Goal: Information Seeking & Learning: Learn about a topic

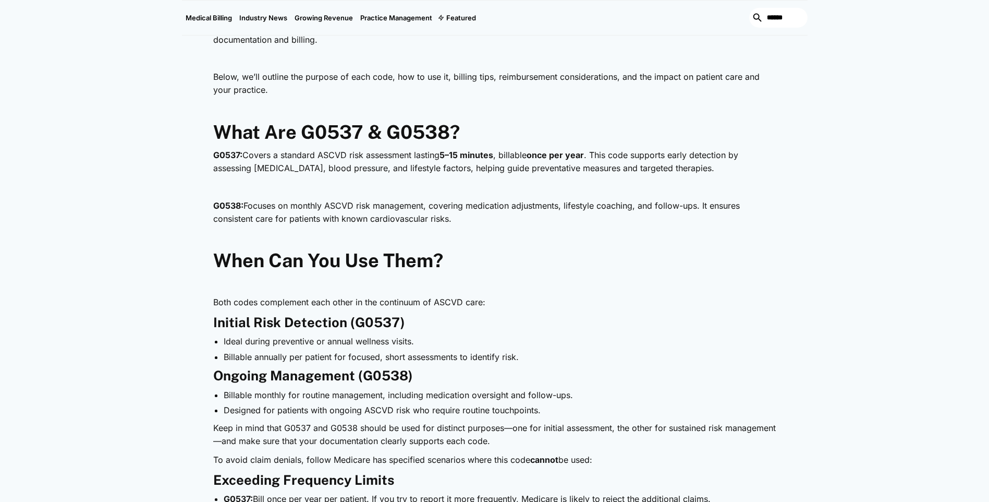
scroll to position [573, 0]
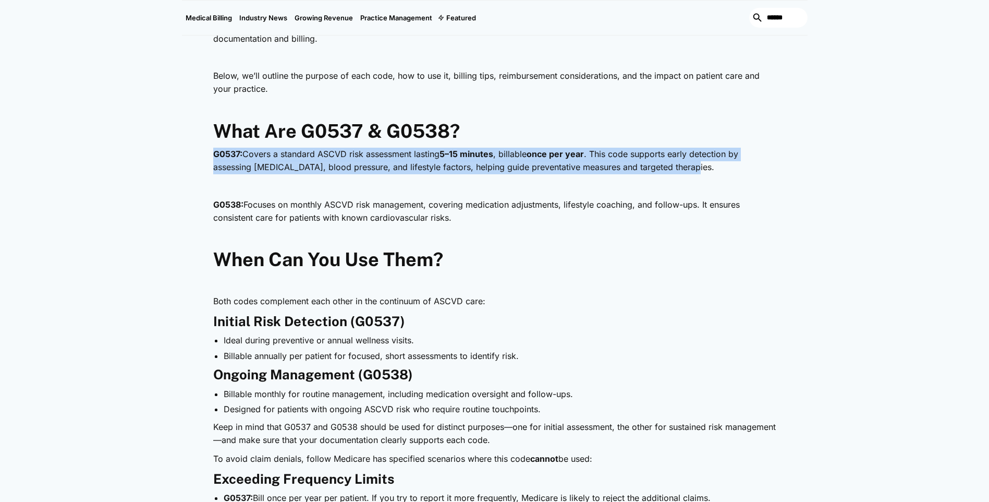
drag, startPoint x: 210, startPoint y: 152, endPoint x: 685, endPoint y: 170, distance: 475.8
drag, startPoint x: 685, startPoint y: 170, endPoint x: 582, endPoint y: 164, distance: 102.9
copy p "G0537: Covers a standard ASCVD risk assessment lasting 5–15 minutes , billable …"
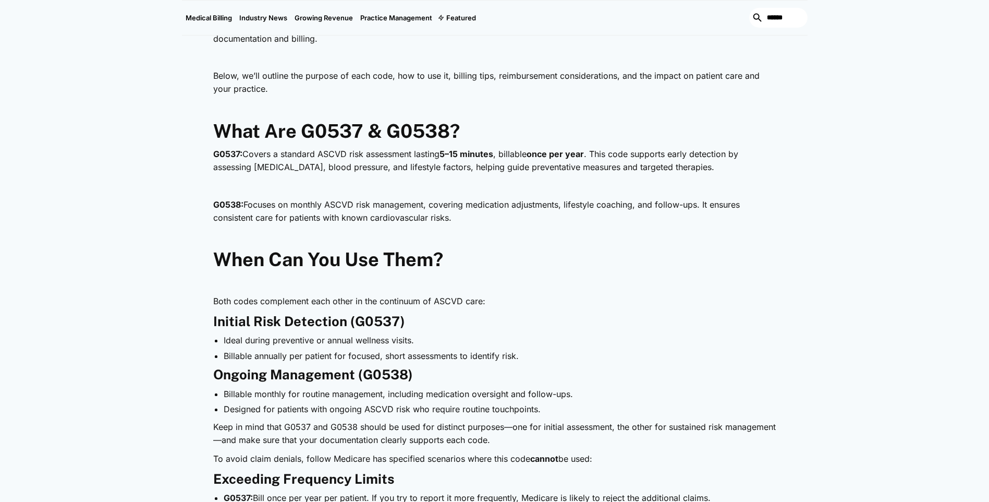
click at [319, 214] on p "G0538: Focuses on monthly ASCVD risk management, covering medication adjustment…" at bounding box center [494, 211] width 563 height 27
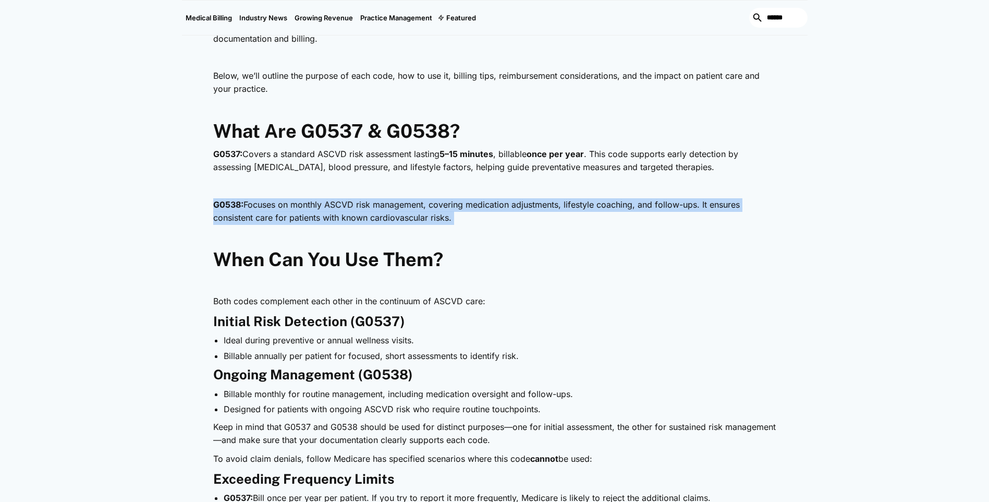
drag, startPoint x: 214, startPoint y: 202, endPoint x: 450, endPoint y: 227, distance: 237.4
drag, startPoint x: 450, startPoint y: 227, endPoint x: 394, endPoint y: 211, distance: 58.4
copy div "G0538: Focuses on monthly ASCVD risk management, covering medication adjustment…"
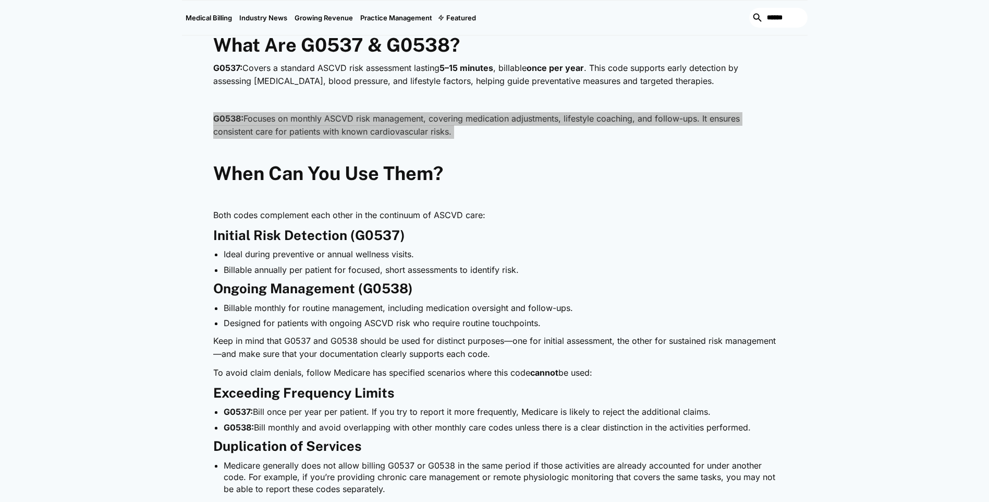
scroll to position [678, 0]
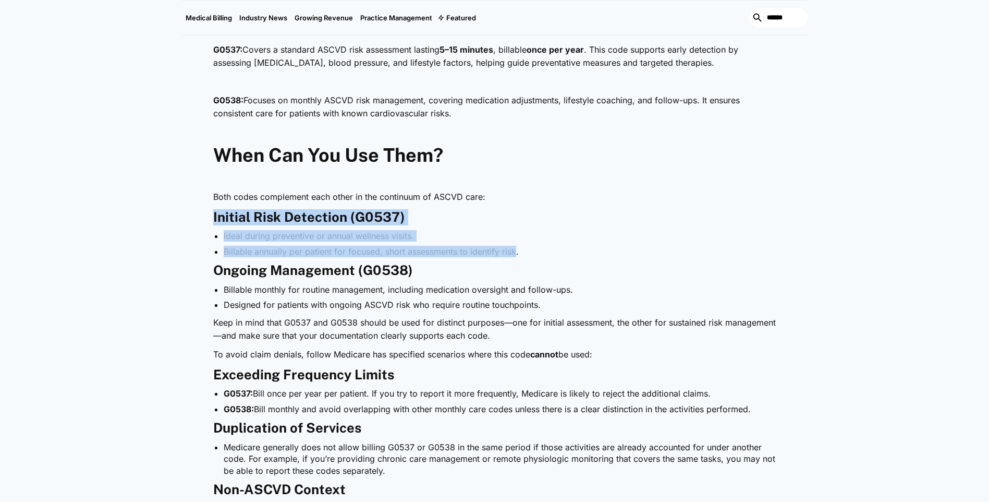
drag, startPoint x: 211, startPoint y: 215, endPoint x: 517, endPoint y: 249, distance: 307.9
copy div "Initial Risk Detection (G0537) Ideal during preventive or annual wellness visit…"
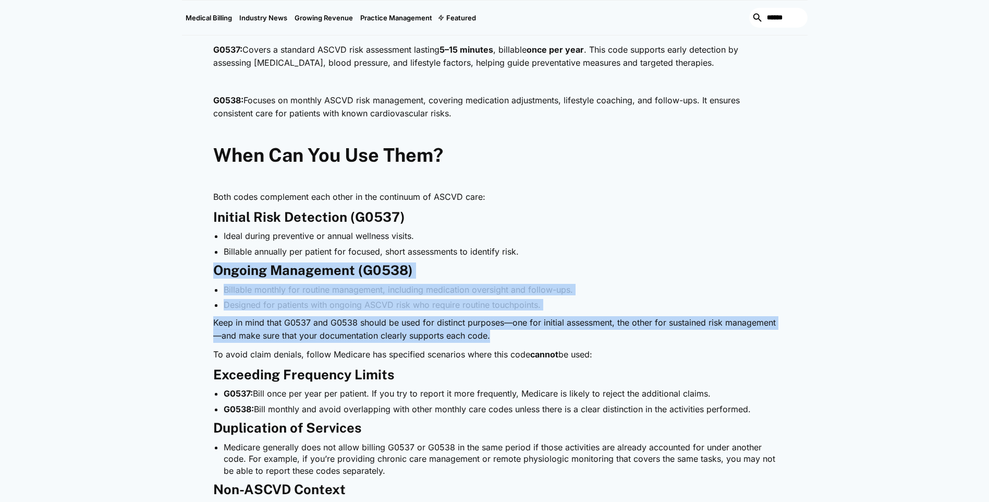
drag, startPoint x: 218, startPoint y: 271, endPoint x: 536, endPoint y: 333, distance: 324.6
copy div "Ongoing Management (G0538) Billable monthly for routine management, including m…"
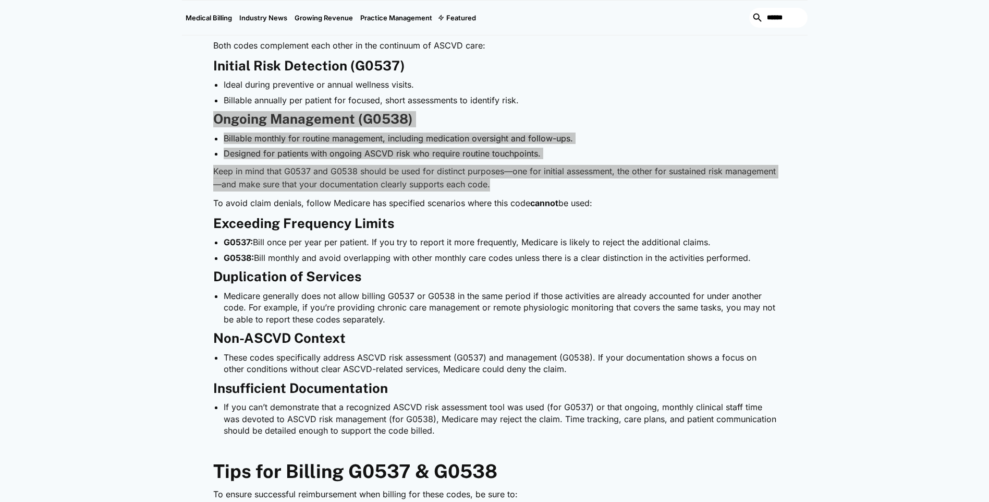
scroll to position [834, 0]
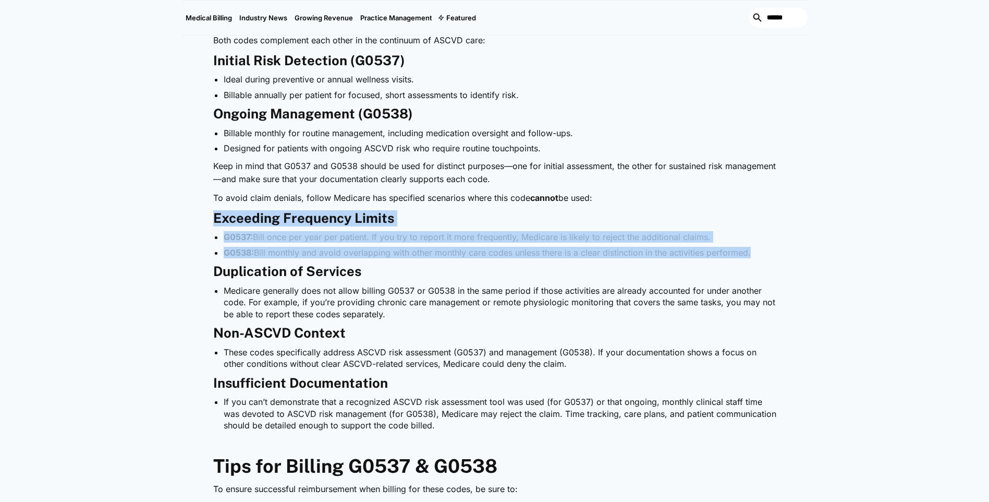
drag, startPoint x: 243, startPoint y: 224, endPoint x: 760, endPoint y: 255, distance: 518.2
click at [760, 255] on div "Heart disease remains a leading cause of illness and death, making structured r…" at bounding box center [494, 382] width 563 height 1287
copy div "Exceeding Frequency Limits G0537: [PERSON_NAME] once per year per patient. If y…"
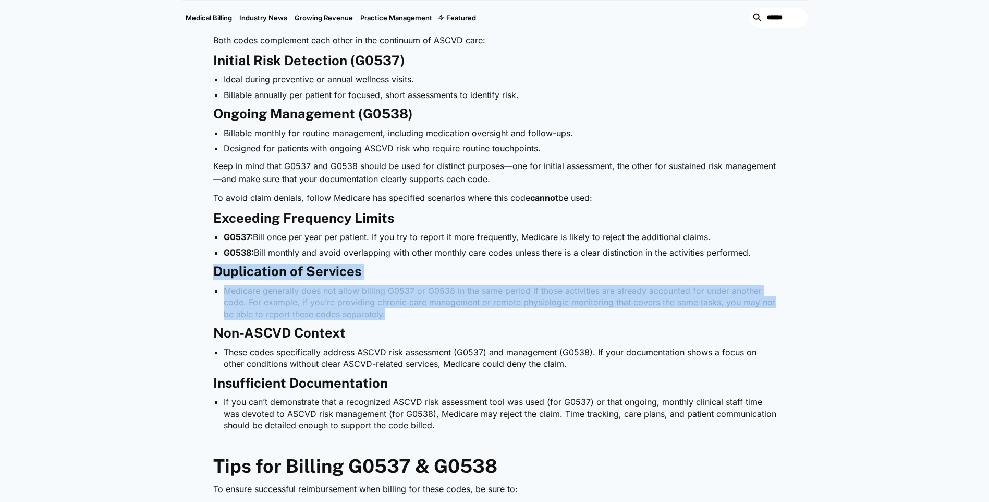
drag, startPoint x: 419, startPoint y: 308, endPoint x: 506, endPoint y: 314, distance: 87.8
click at [506, 314] on div "Heart disease remains a leading cause of illness and death, making structured r…" at bounding box center [495, 382] width 626 height 1287
drag, startPoint x: 506, startPoint y: 314, endPoint x: 331, endPoint y: 312, distance: 175.2
copy div "Duplication of Services Medicare generally does not allow billing G0537 or G053…"
drag, startPoint x: 205, startPoint y: 196, endPoint x: 615, endPoint y: 187, distance: 409.4
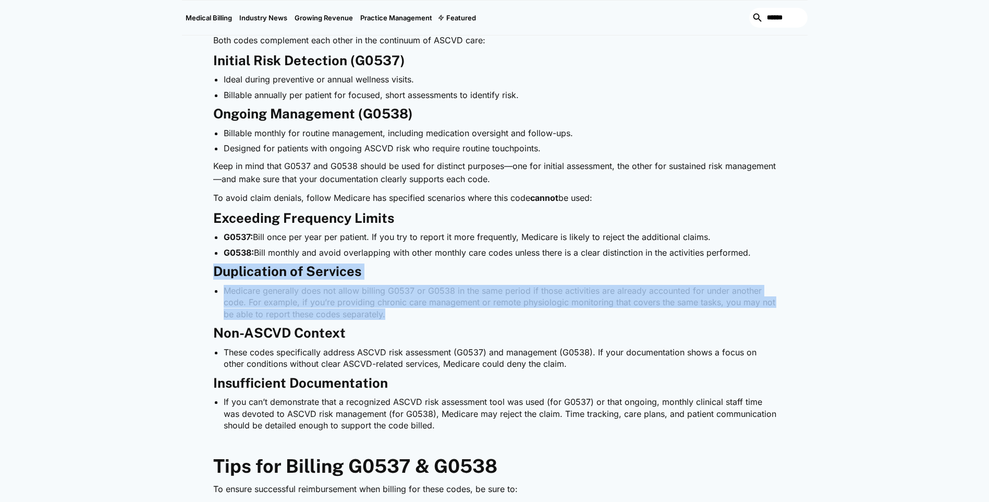
click at [615, 187] on div "Heart disease remains a leading cause of illness and death, making structured r…" at bounding box center [495, 382] width 626 height 1287
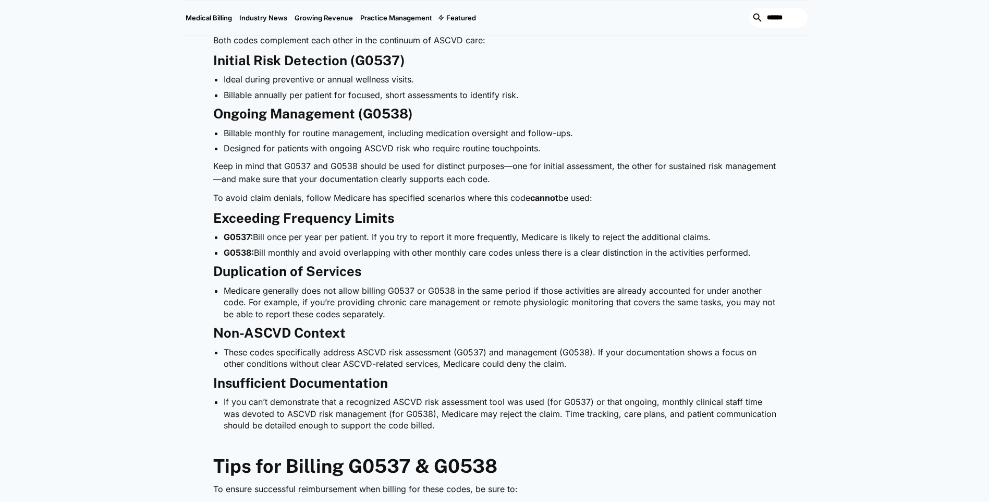
drag, startPoint x: 615, startPoint y: 187, endPoint x: 507, endPoint y: 205, distance: 109.5
drag, startPoint x: 507, startPoint y: 205, endPoint x: 188, endPoint y: 203, distance: 319.1
click at [188, 203] on div "Heart disease remains a leading cause of illness and death, making structured r…" at bounding box center [495, 382] width 626 height 1287
drag, startPoint x: 208, startPoint y: 199, endPoint x: 606, endPoint y: 196, distance: 397.8
click at [606, 196] on div "Heart disease remains a leading cause of illness and death, making structured r…" at bounding box center [495, 382] width 626 height 1287
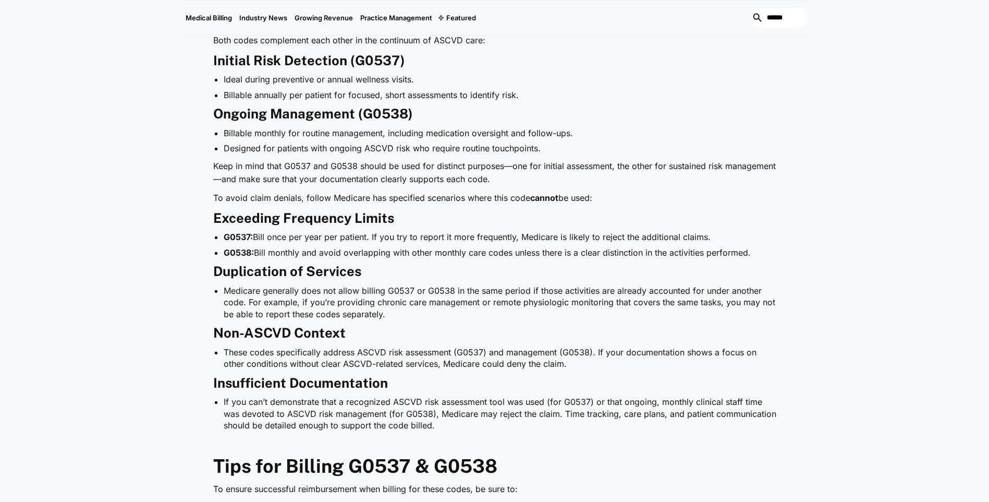
drag, startPoint x: 606, startPoint y: 196, endPoint x: 554, endPoint y: 199, distance: 51.7
copy p "To avoid claim denials, follow Medicare has specified scenarios where this code…"
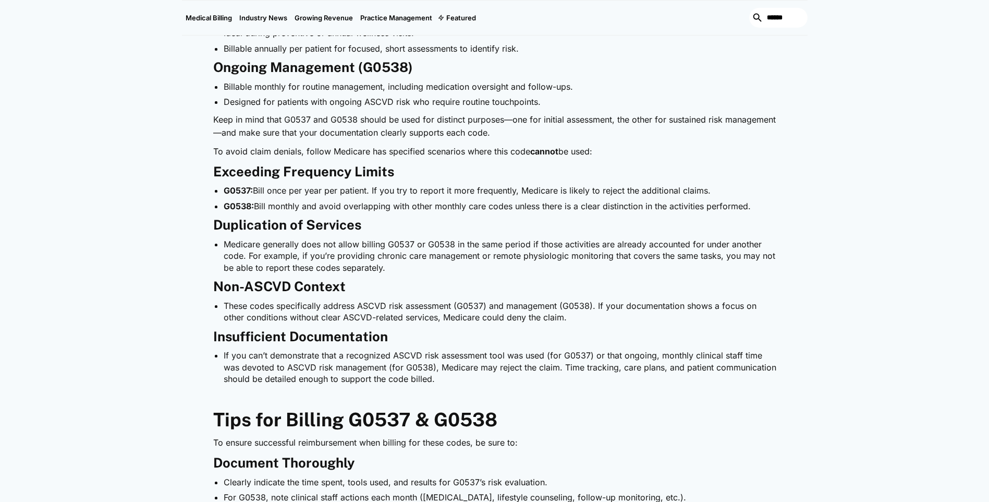
scroll to position [938, 0]
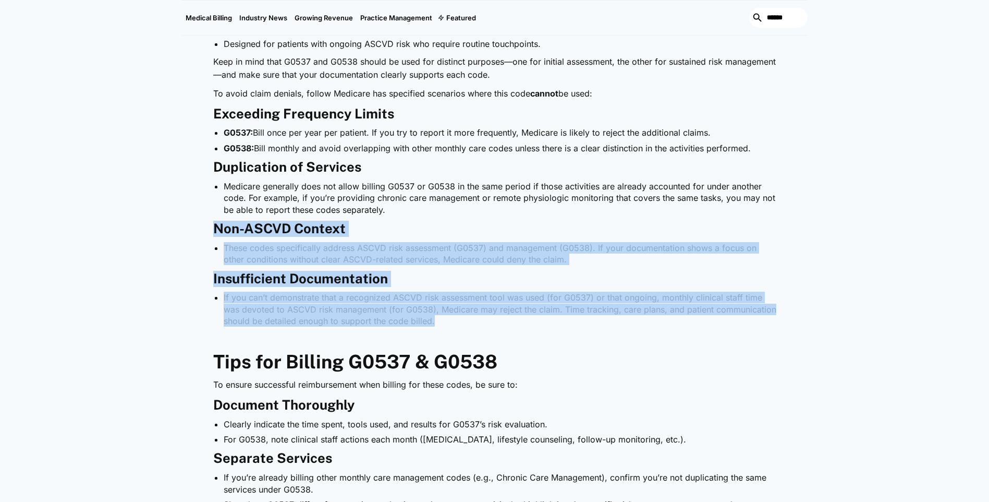
drag, startPoint x: 216, startPoint y: 229, endPoint x: 544, endPoint y: 317, distance: 339.4
click at [544, 317] on div "Heart disease remains a leading cause of illness and death, making structured r…" at bounding box center [495, 278] width 626 height 1287
copy div "Non-ASCVD Context These codes specifically address ASCVD risk assessment (G0537…"
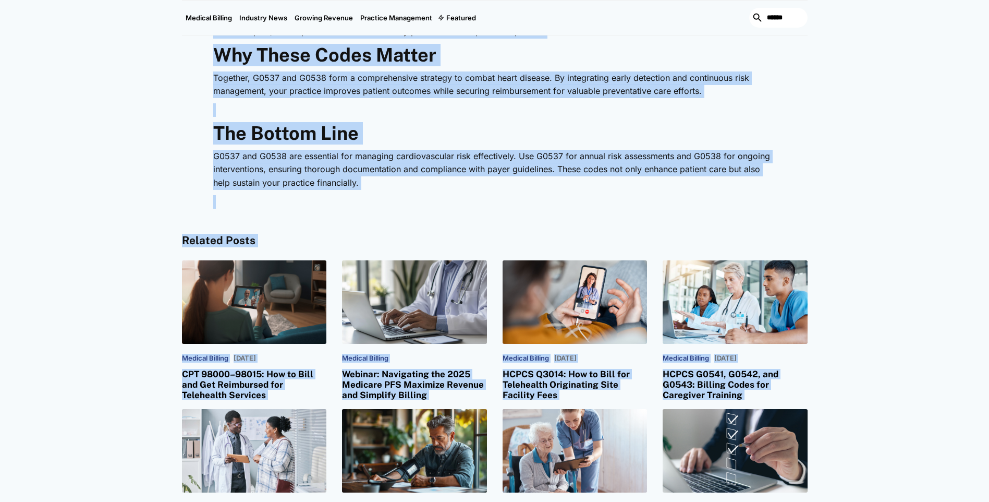
scroll to position [1701, 0]
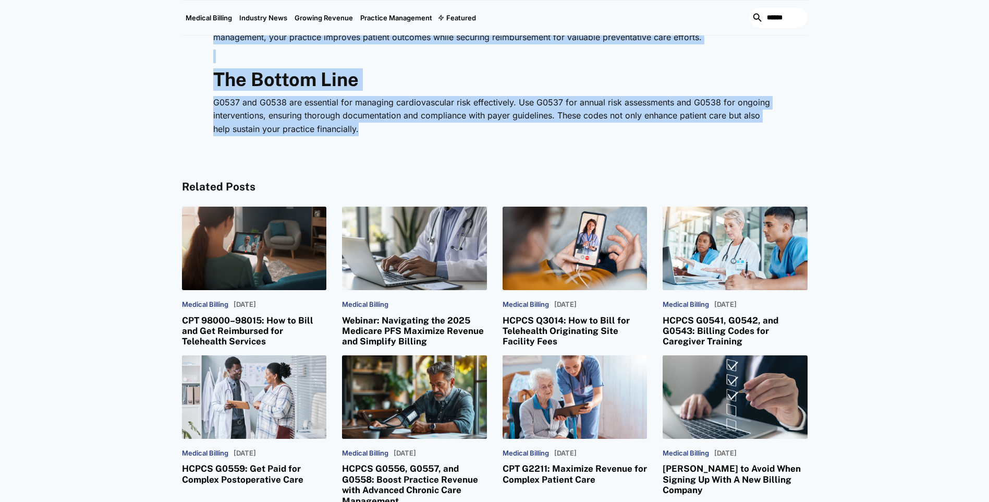
drag, startPoint x: 215, startPoint y: 206, endPoint x: 404, endPoint y: 127, distance: 204.0
copy div "Lore ips Dolorsi A0066 & C5412 Ad elitse doeiusmodt incididuntutl etdo magnaal …"
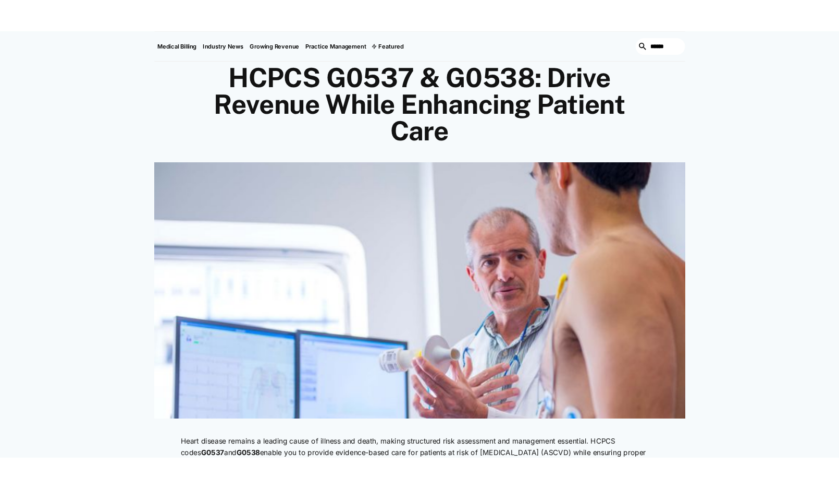
scroll to position [0, 0]
